Goal: Transaction & Acquisition: Purchase product/service

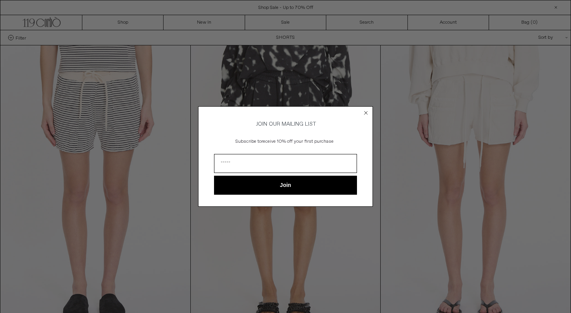
click at [366, 110] on circle "Close dialog" at bounding box center [365, 112] width 7 height 7
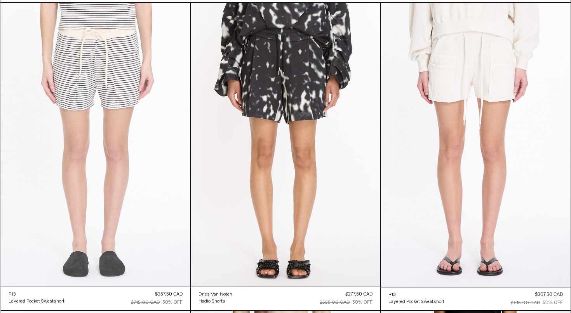
scroll to position [54, 0]
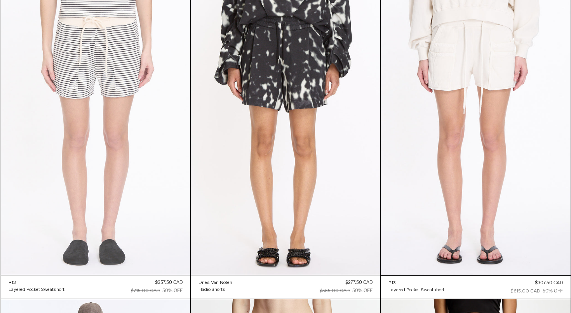
click at [133, 138] on at bounding box center [95, 133] width 189 height 284
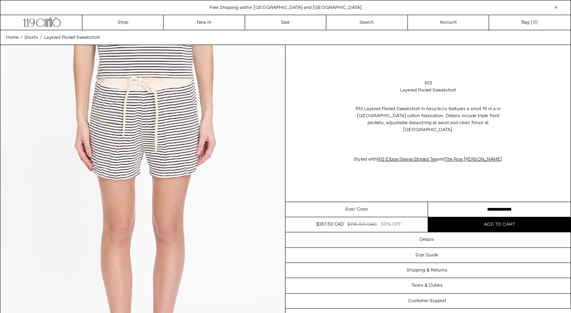
scroll to position [7, 0]
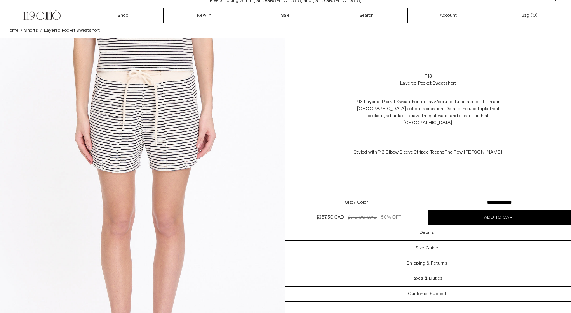
click at [474, 195] on select "**********" at bounding box center [499, 202] width 142 height 15
click at [430, 77] on link "R13" at bounding box center [427, 76] width 7 height 7
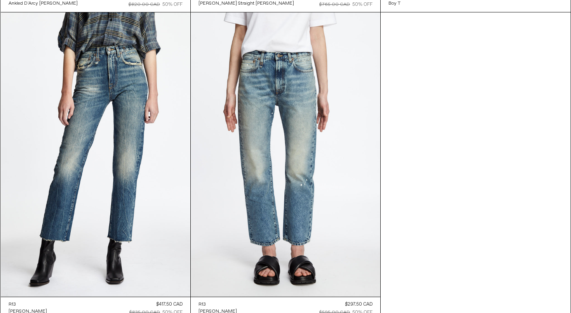
scroll to position [4377, 0]
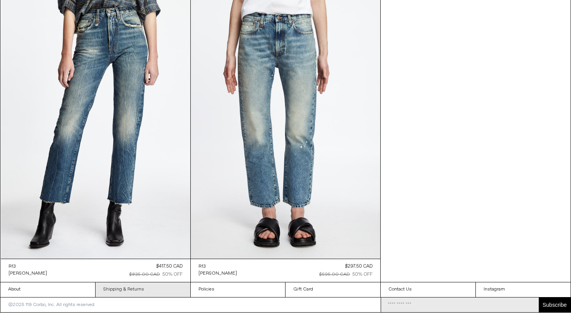
click at [112, 292] on link "Shipping & Returns" at bounding box center [142, 290] width 95 height 15
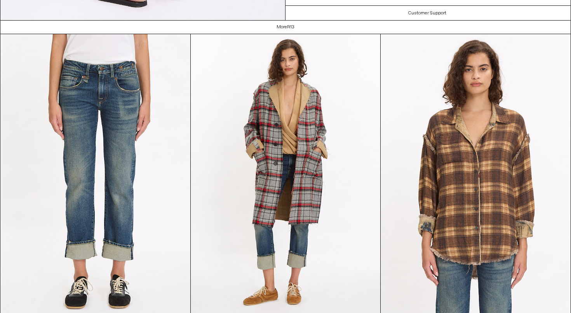
scroll to position [1094, 0]
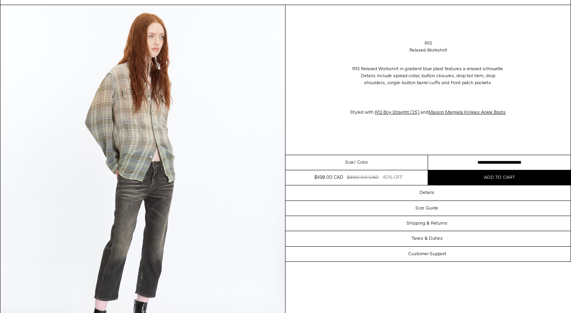
scroll to position [44, 0]
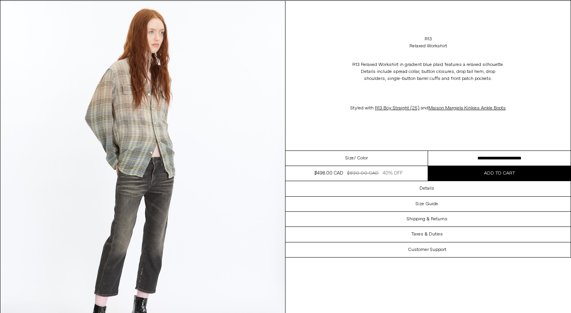
click at [483, 164] on select "**********" at bounding box center [499, 158] width 142 height 15
